Goal: Register for event/course

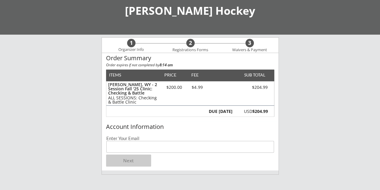
scroll to position [90, 0]
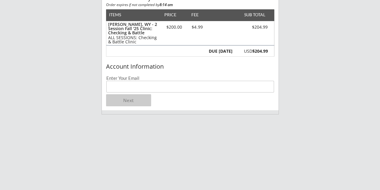
click at [136, 83] on input "email" at bounding box center [190, 87] width 168 height 12
type input "[EMAIL_ADDRESS][DOMAIN_NAME]"
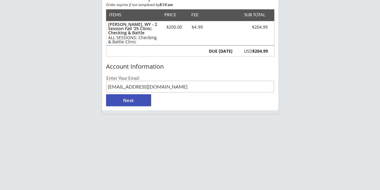
click at [137, 101] on button "Next" at bounding box center [128, 100] width 45 height 12
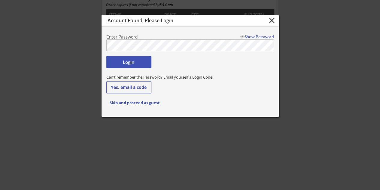
click at [134, 61] on button "Login" at bounding box center [128, 62] width 45 height 12
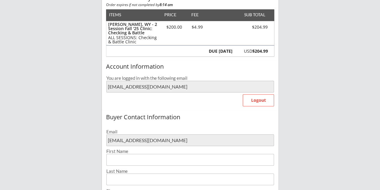
type input "[PERSON_NAME]"
type input "[PHONE_NUMBER]"
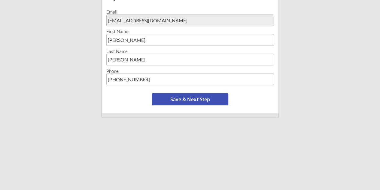
scroll to position [210, 0]
click at [193, 95] on button "Save & Next Step" at bounding box center [190, 99] width 76 height 12
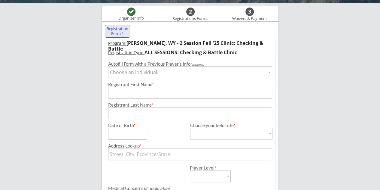
scroll to position [31, 0]
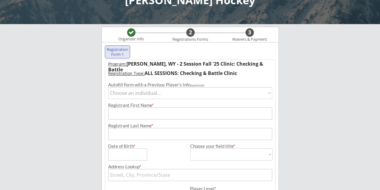
click at [243, 72] on div "Program: [PERSON_NAME], WY - 2 Session Fall '25 Clinic: Checking & Battle Regis…" at bounding box center [190, 178] width 171 height 237
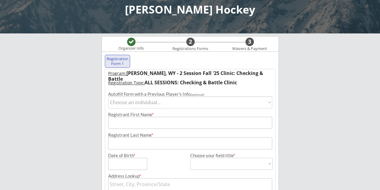
click at [205, 102] on select "Choose an individual... [PERSON_NAME]" at bounding box center [190, 102] width 164 height 12
select select ""1348695171700984260__LOOKUP__1726529938450x805792098271887400""
click at [108, 96] on select "Choose an individual... [PERSON_NAME]" at bounding box center [190, 102] width 164 height 12
type input "Ryder"
type input "[PERSON_NAME]"
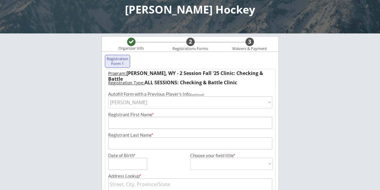
type input "[DATE]"
type input "[STREET_ADDRESS][PERSON_NAME][PERSON_NAME]"
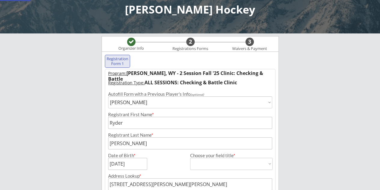
select select ""U13-14 A/B""
type input "[PERSON_NAME]"
type input "[PHONE_NUMBER]"
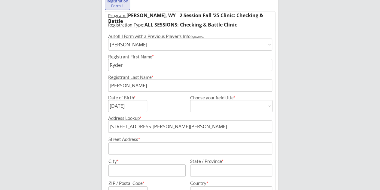
scroll to position [90, 0]
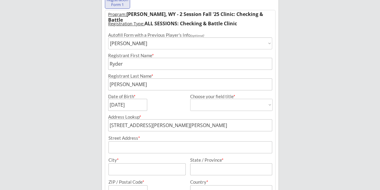
click at [139, 146] on input "input" at bounding box center [191, 147] width 164 height 12
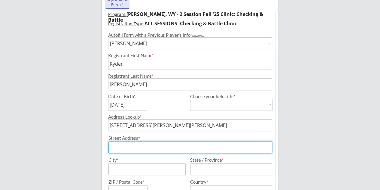
type input "[STREET_ADDRESS][PERSON_NAME]"
type input "[PERSON_NAME]"
type input "PO Box 13084"
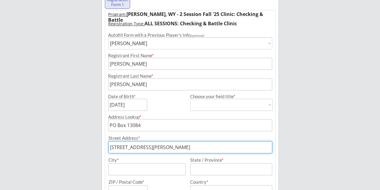
type input "[PERSON_NAME]"
type input "WY"
type input "83002"
type input "[GEOGRAPHIC_DATA]"
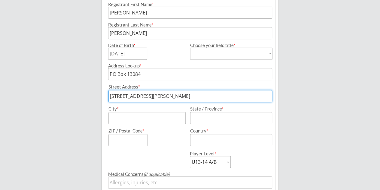
scroll to position [150, 0]
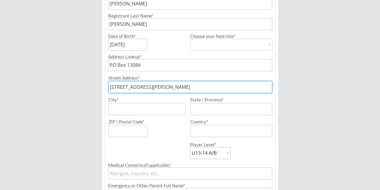
click at [162, 107] on input "input" at bounding box center [147, 109] width 77 height 12
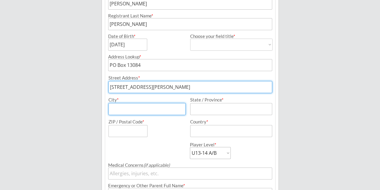
type input "[PERSON_NAME]"
type input "WY"
type input "83002"
type input "[GEOGRAPHIC_DATA]"
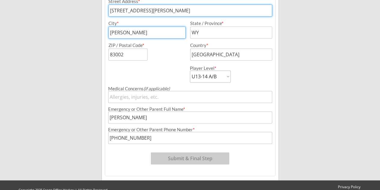
scroll to position [237, 0]
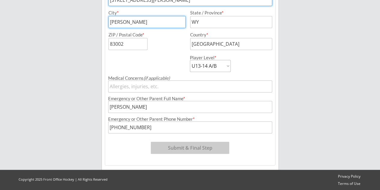
click at [223, 68] on select "Mite Squirt A/B Squirt AA/AAA U11-12 A/B U11-12 AA/AAA U13-14 A/B U13-14 AA/AAA…" at bounding box center [210, 66] width 41 height 12
click at [190, 60] on select "Mite Squirt A/B Squirt AA/AAA U11-12 A/B U11-12 AA/AAA U13-14 A/B U13-14 AA/AAA…" at bounding box center [210, 66] width 41 height 12
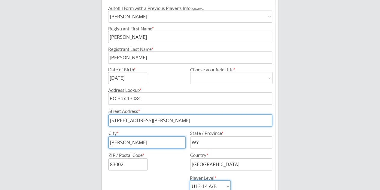
scroll to position [87, 0]
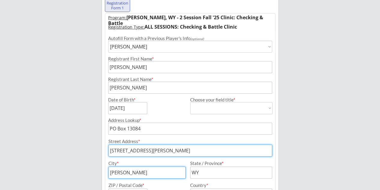
click at [243, 106] on select "[DEMOGRAPHIC_DATA] [DEMOGRAPHIC_DATA]" at bounding box center [231, 108] width 82 height 12
select select ""[DEMOGRAPHIC_DATA]""
click at [190, 102] on select "[DEMOGRAPHIC_DATA] [DEMOGRAPHIC_DATA]" at bounding box center [231, 108] width 82 height 12
type input "[DEMOGRAPHIC_DATA]"
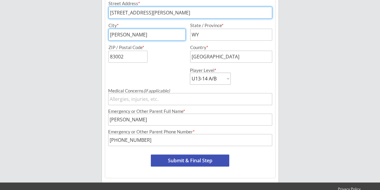
scroll to position [237, 0]
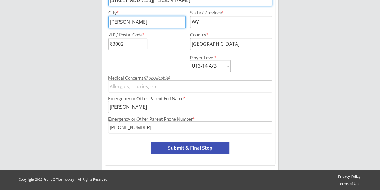
click at [203, 150] on button "Submit & Final Step" at bounding box center [190, 148] width 78 height 12
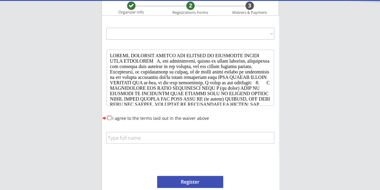
scroll to position [0, 0]
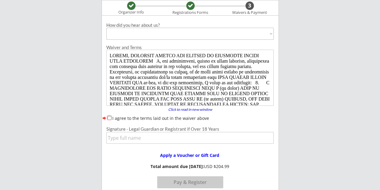
click at [166, 34] on select "Past Participant Friend / Referral / Word of Mouth Offline Advertisement (broch…" at bounding box center [190, 34] width 168 height 12
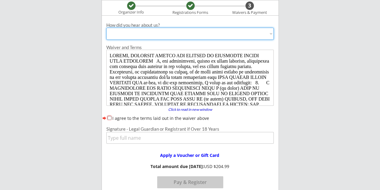
select select ""Past Participant""
click at [106, 28] on select "Past Participant Friend / Referral / Word of Mouth Offline Advertisement (broch…" at bounding box center [190, 34] width 168 height 12
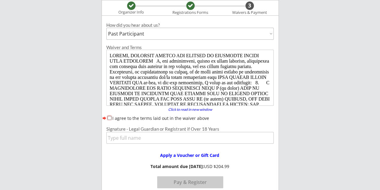
click at [109, 119] on input "I agree to the terms laid out in the waiver above" at bounding box center [110, 118] width 4 height 4
checkbox input "true"
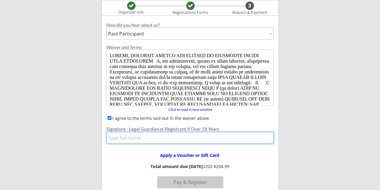
click at [116, 136] on input "input" at bounding box center [190, 138] width 168 height 12
type input "[PERSON_NAME]"
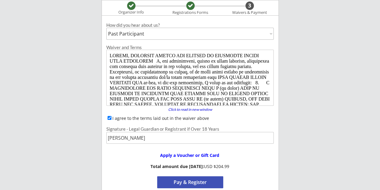
click at [210, 182] on button "Pay & Register" at bounding box center [190, 182] width 66 height 12
